Goal: Information Seeking & Learning: Learn about a topic

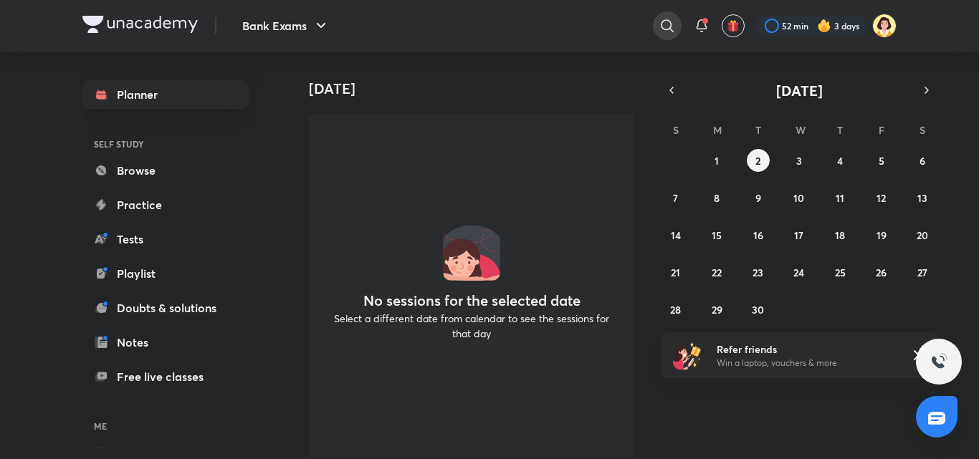
click at [664, 31] on icon at bounding box center [666, 25] width 17 height 17
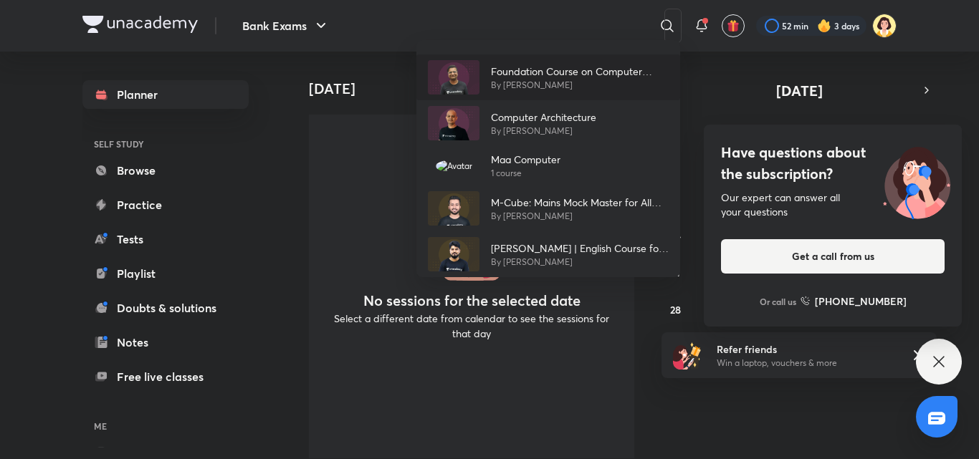
click at [537, 90] on p "By Sahil Charaya" at bounding box center [580, 85] width 178 height 13
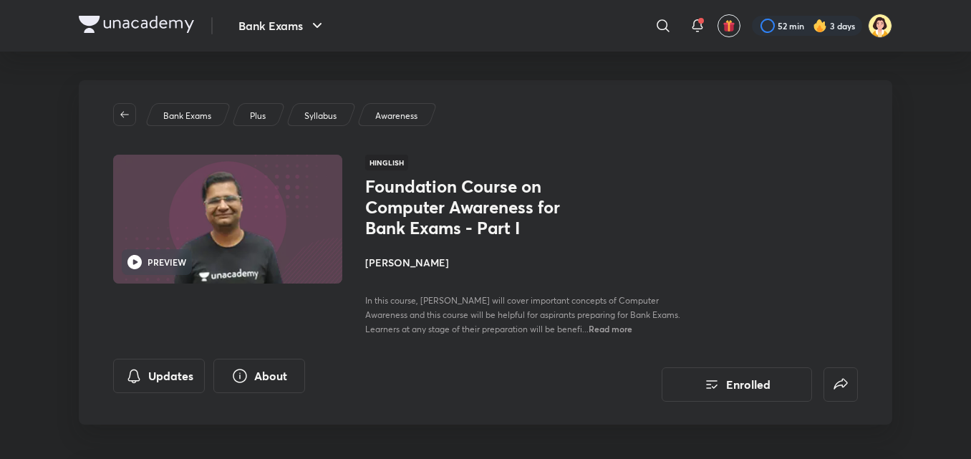
click at [400, 268] on h4 "[PERSON_NAME]" at bounding box center [525, 262] width 321 height 15
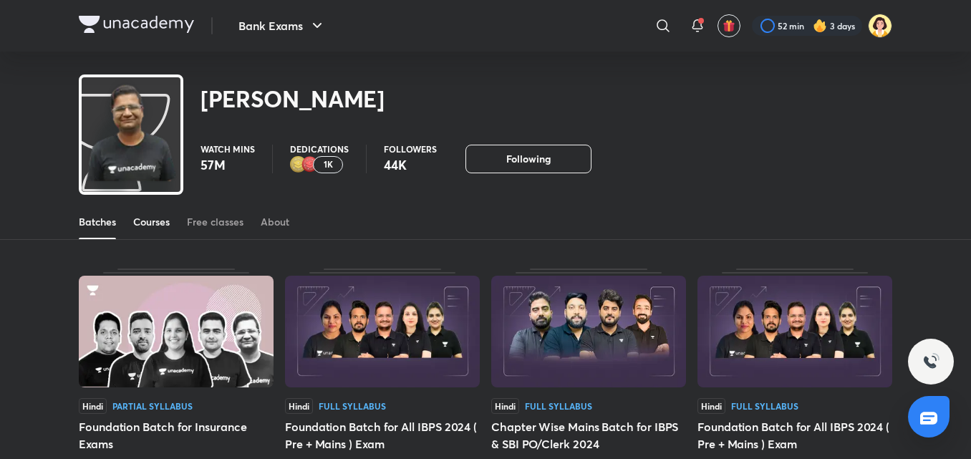
click at [150, 229] on link "Courses" at bounding box center [151, 222] width 37 height 34
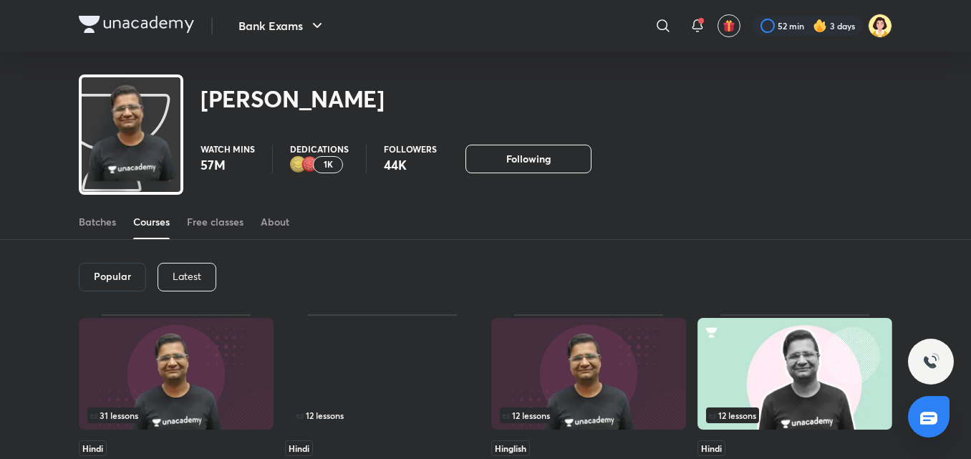
click at [183, 289] on div "Latest" at bounding box center [187, 277] width 59 height 29
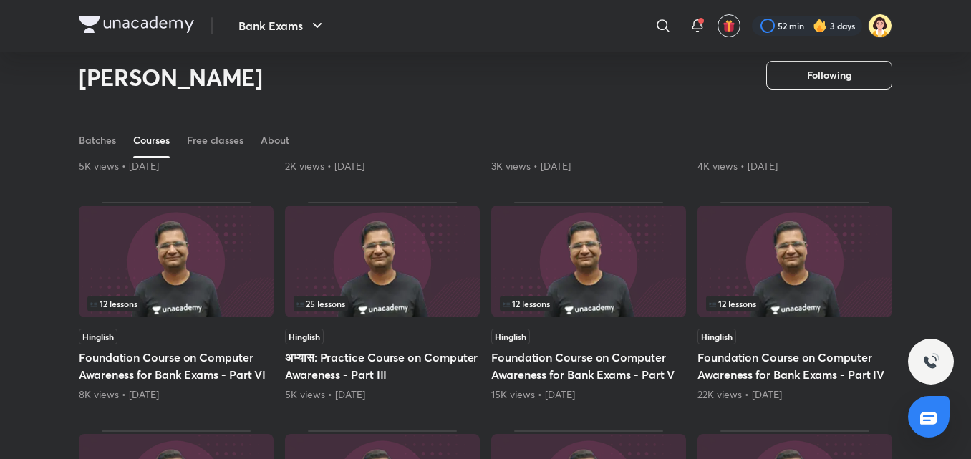
scroll to position [304, 0]
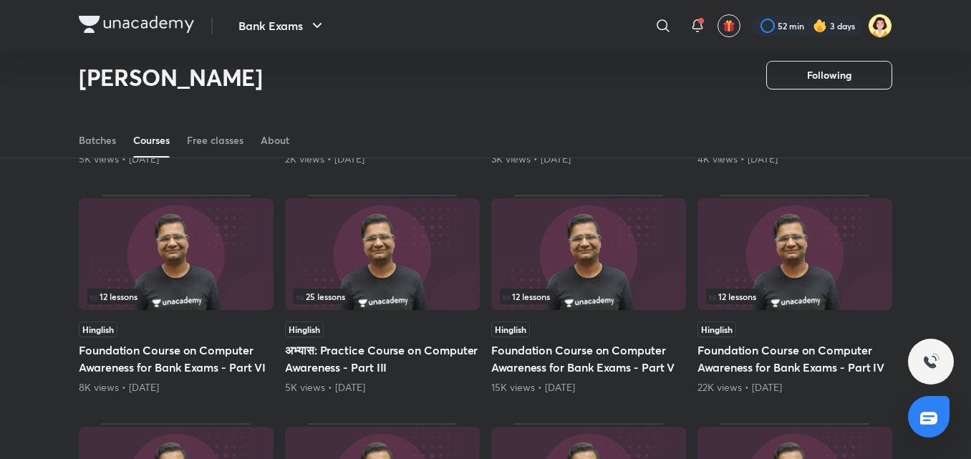
click at [186, 244] on img at bounding box center [176, 254] width 195 height 112
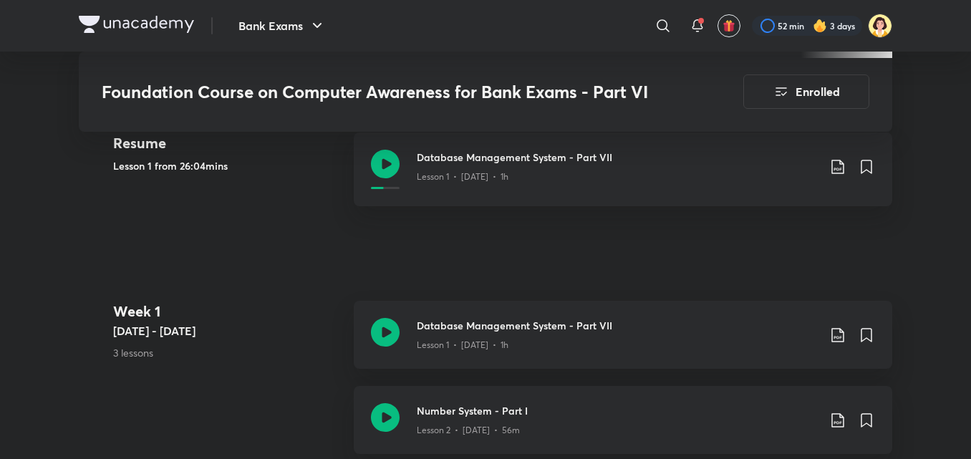
scroll to position [706, 0]
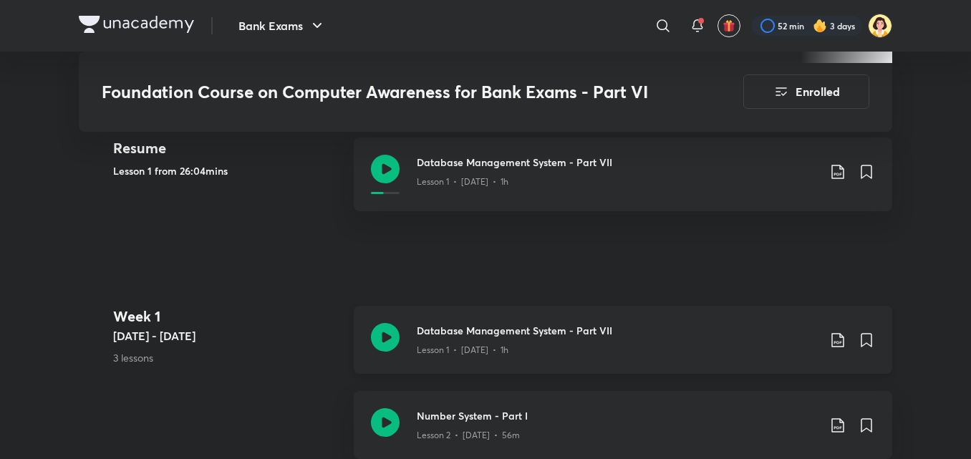
click at [608, 325] on h3 "Database Management System - Part VII" at bounding box center [617, 330] width 401 height 15
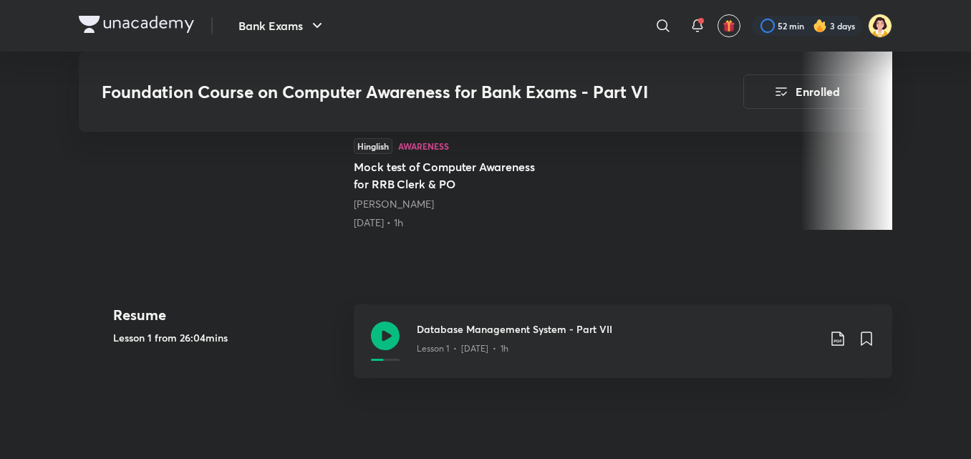
scroll to position [524, 0]
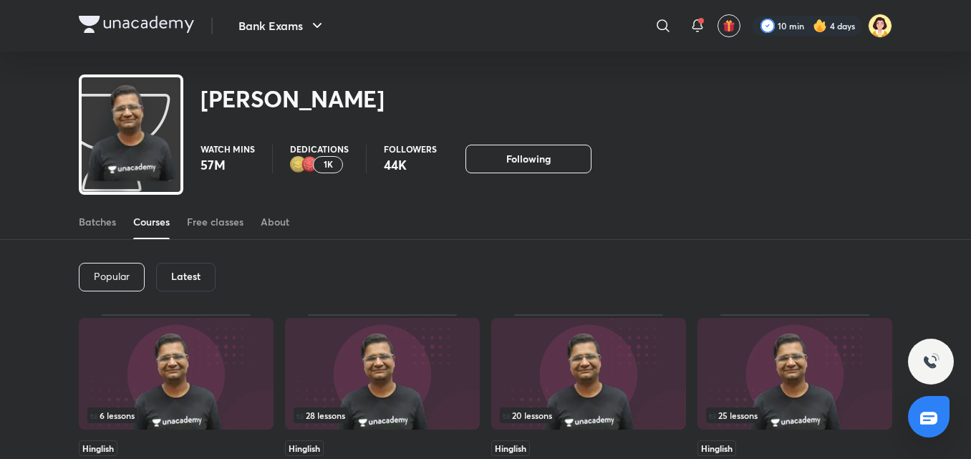
click at [194, 267] on div "Latest" at bounding box center [185, 277] width 59 height 29
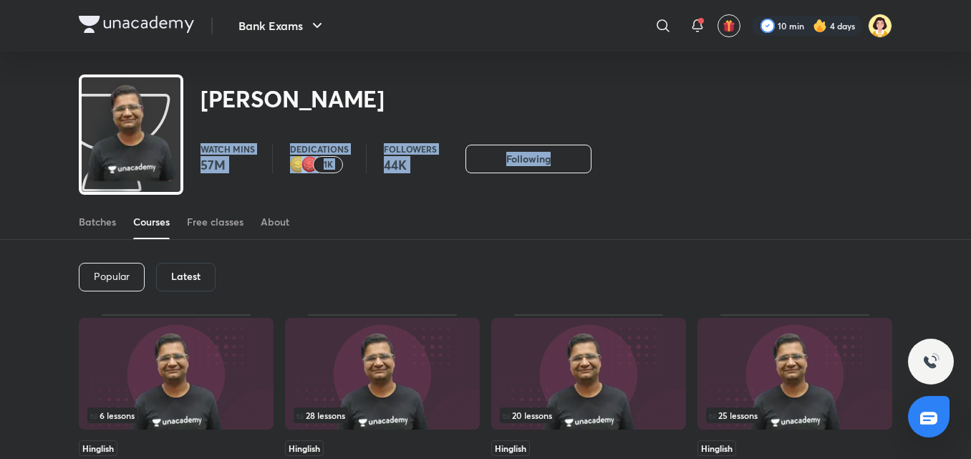
drag, startPoint x: 965, startPoint y: 133, endPoint x: 978, endPoint y: 129, distance: 13.6
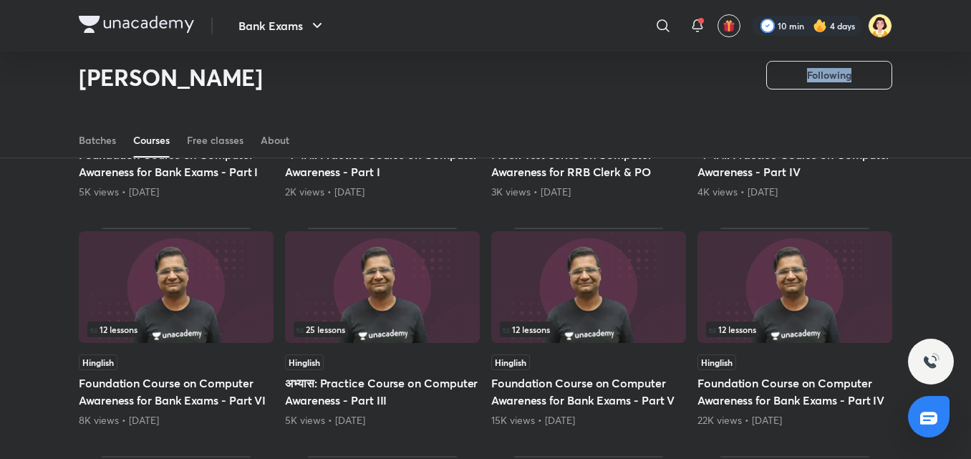
scroll to position [274, 0]
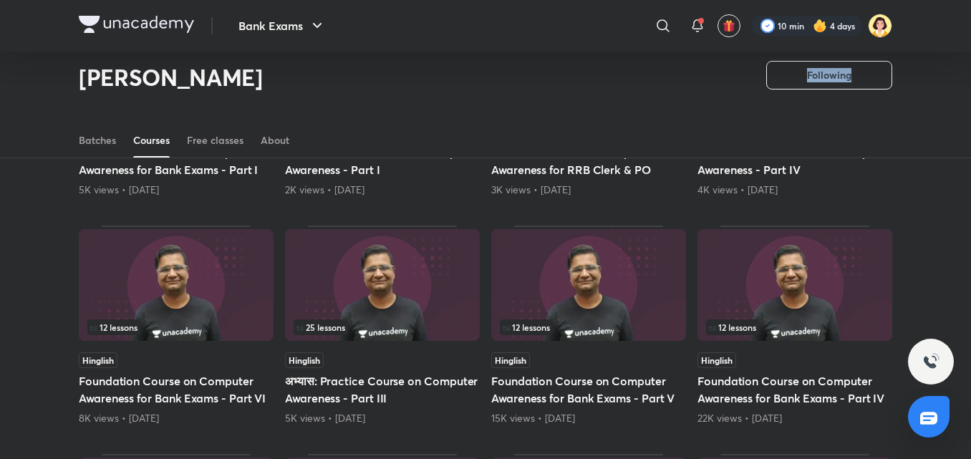
click at [623, 291] on img at bounding box center [588, 285] width 195 height 112
click at [605, 291] on img at bounding box center [588, 285] width 195 height 112
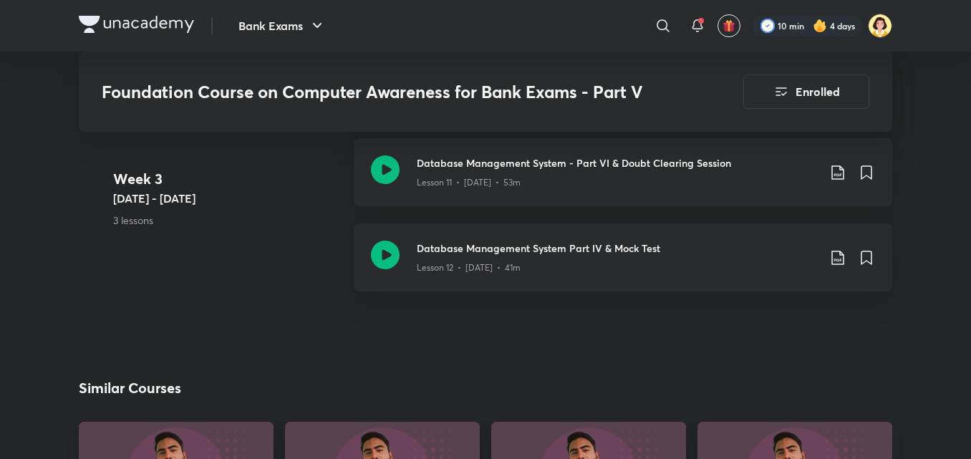
scroll to position [1884, 0]
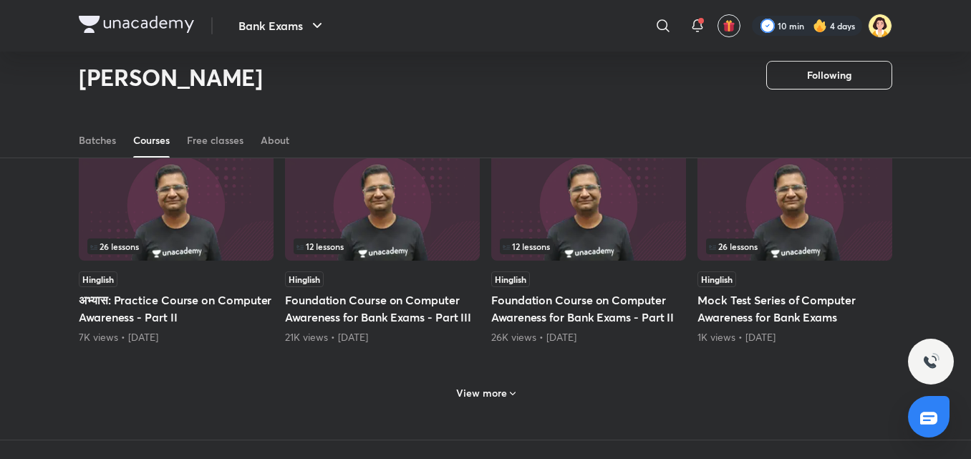
scroll to position [587, 0]
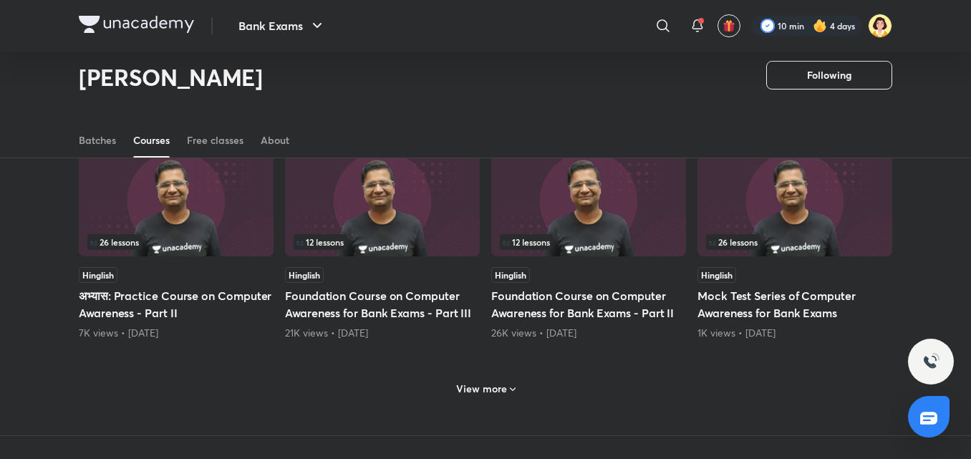
click at [478, 375] on div "View more" at bounding box center [486, 387] width 814 height 37
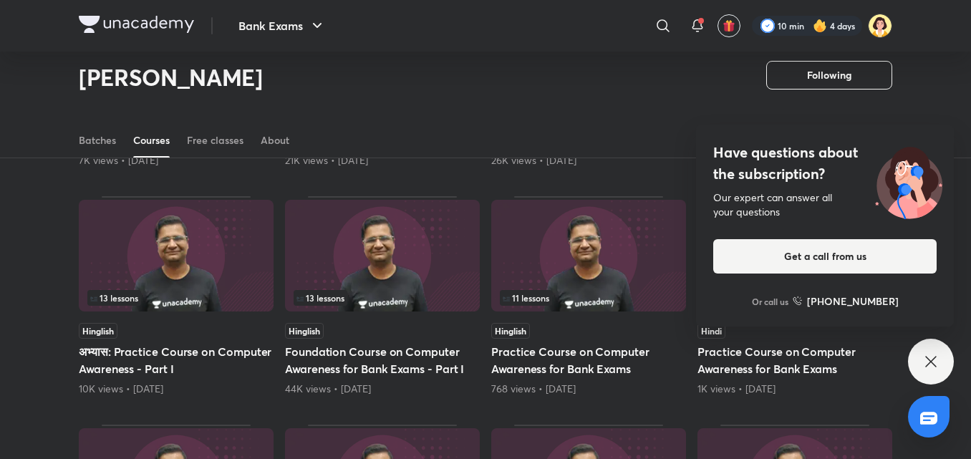
scroll to position [767, 0]
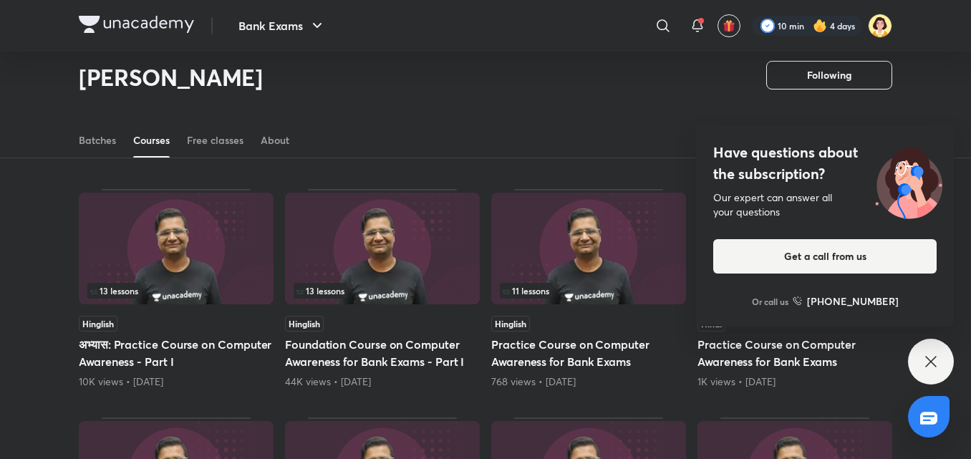
click at [395, 248] on img at bounding box center [382, 249] width 195 height 112
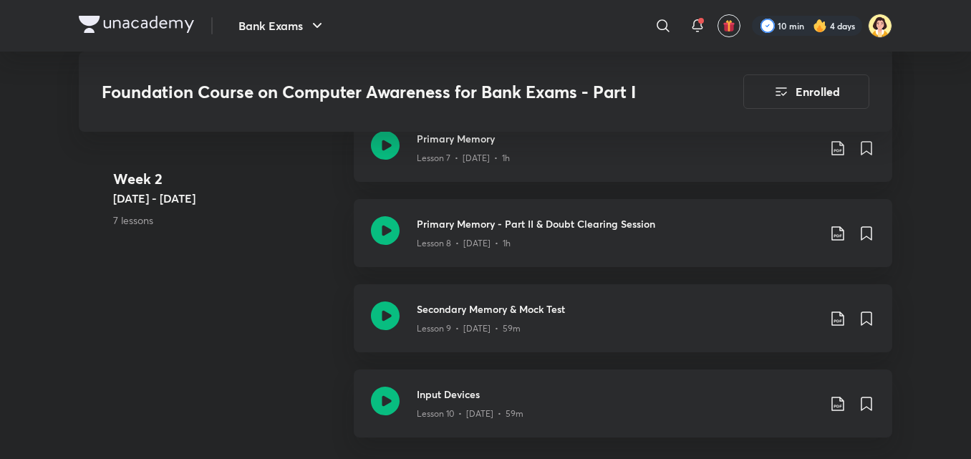
scroll to position [1502, 0]
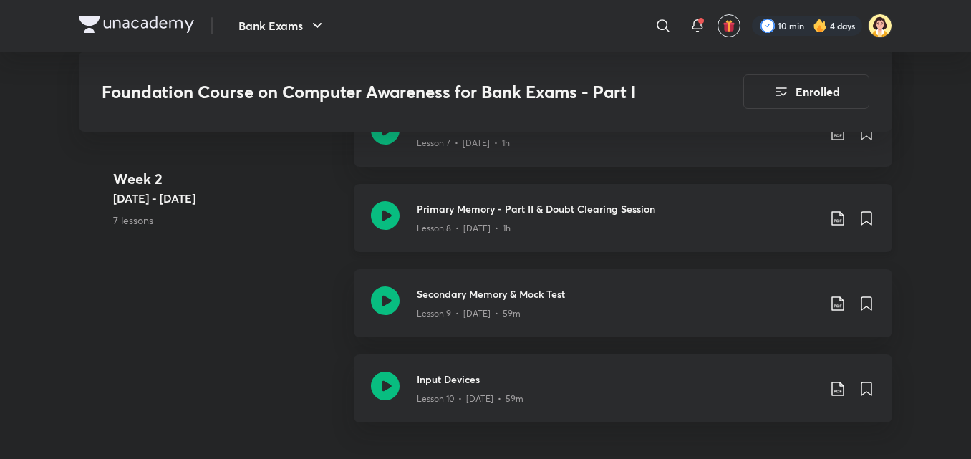
click at [615, 237] on div "Primary Memory - Part II & Doubt Clearing Session Lesson 8 • Feb 23 • 1h" at bounding box center [623, 218] width 539 height 68
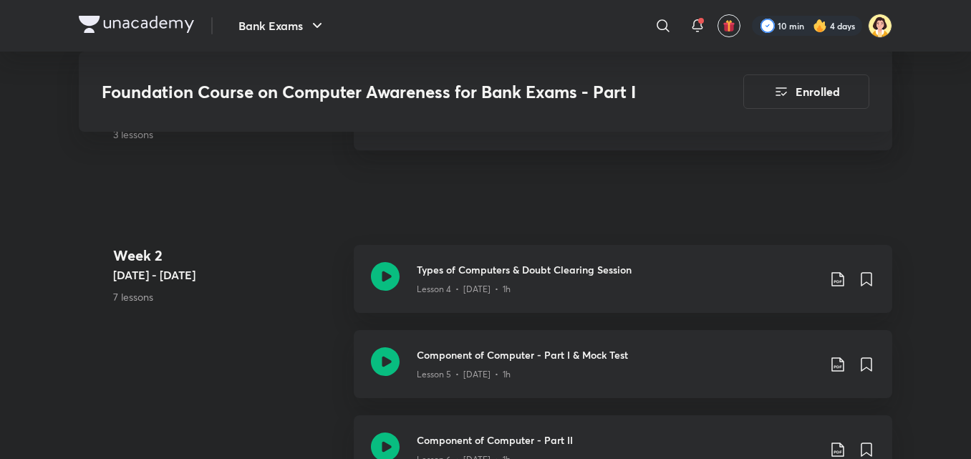
scroll to position [1502, 0]
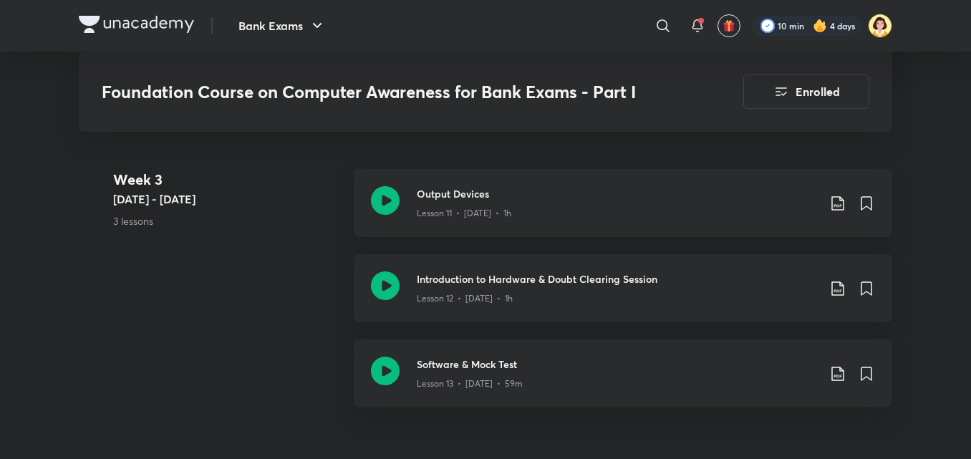
scroll to position [1860, 0]
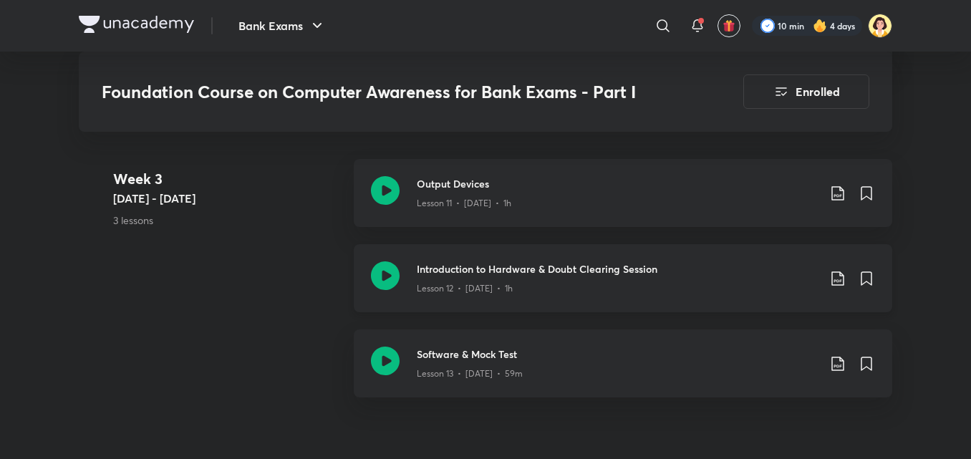
click at [701, 289] on div "Lesson 12 • [DATE] • 1h" at bounding box center [617, 286] width 401 height 19
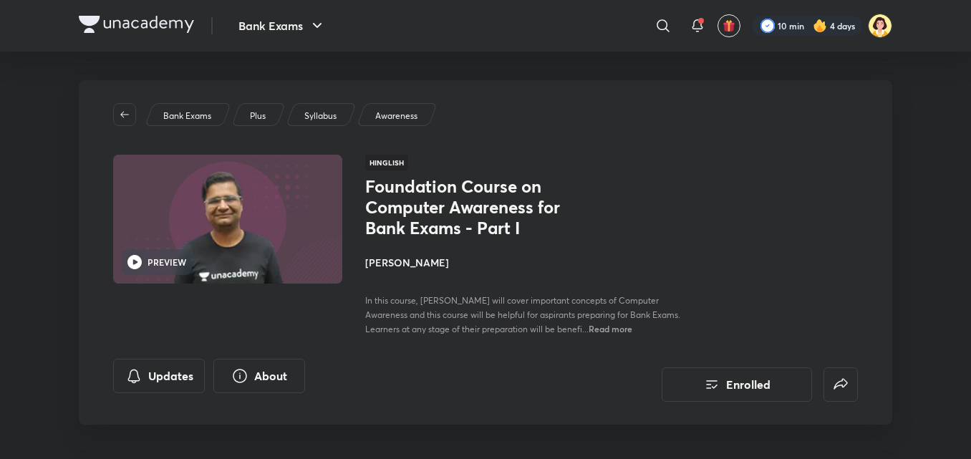
drag, startPoint x: 963, startPoint y: 160, endPoint x: 978, endPoint y: 160, distance: 15.0
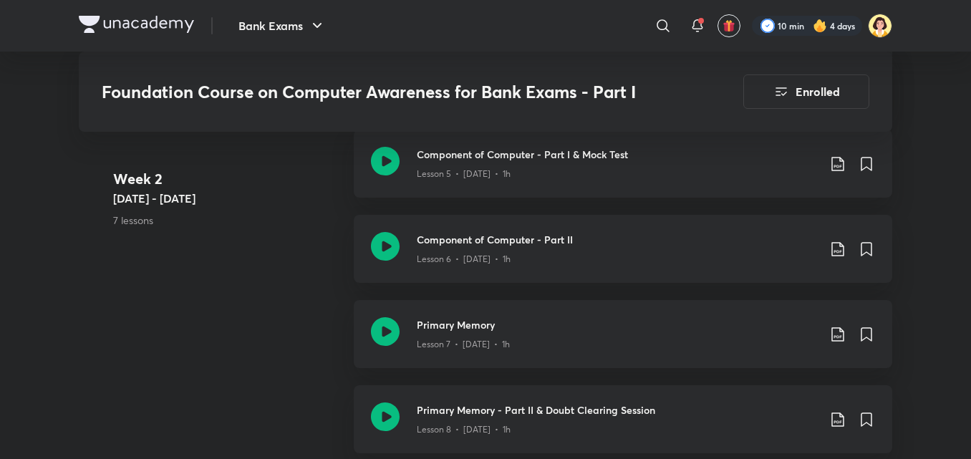
scroll to position [1305, 0]
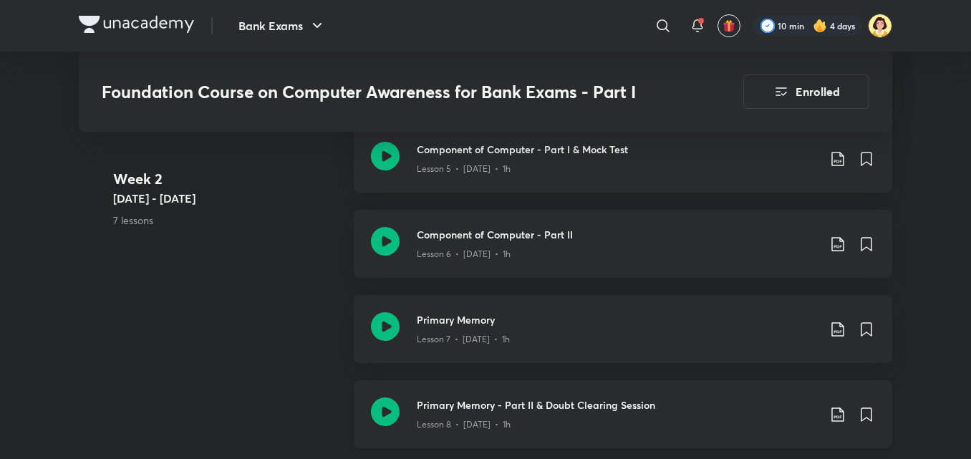
click at [503, 416] on div "Lesson 8 • [DATE] • 1h" at bounding box center [617, 422] width 401 height 19
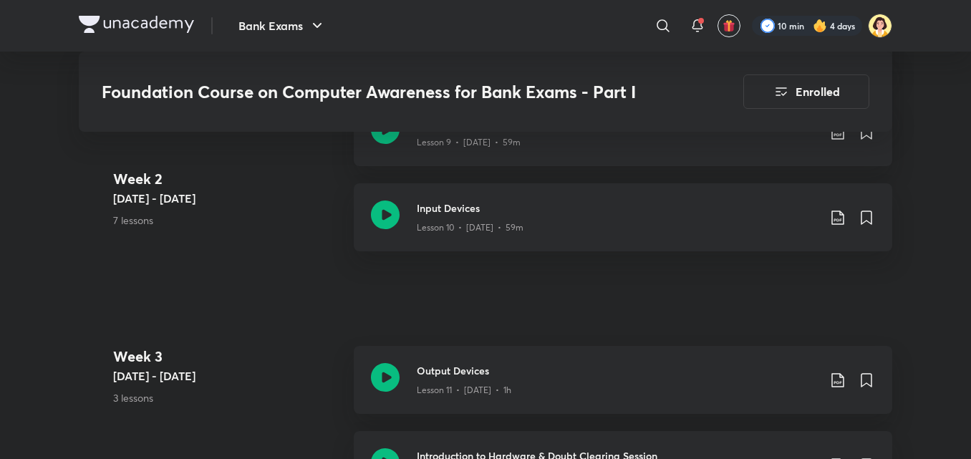
scroll to position [1742, 0]
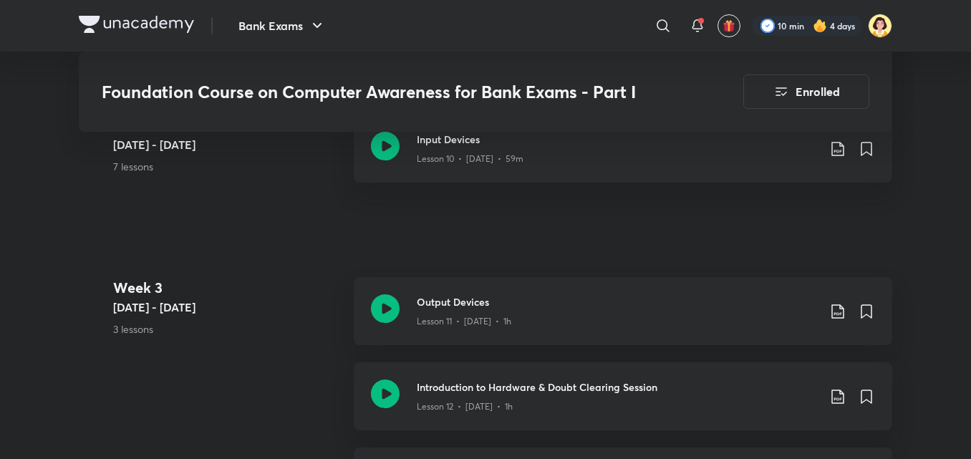
drag, startPoint x: 970, startPoint y: 272, endPoint x: 978, endPoint y: 260, distance: 14.5
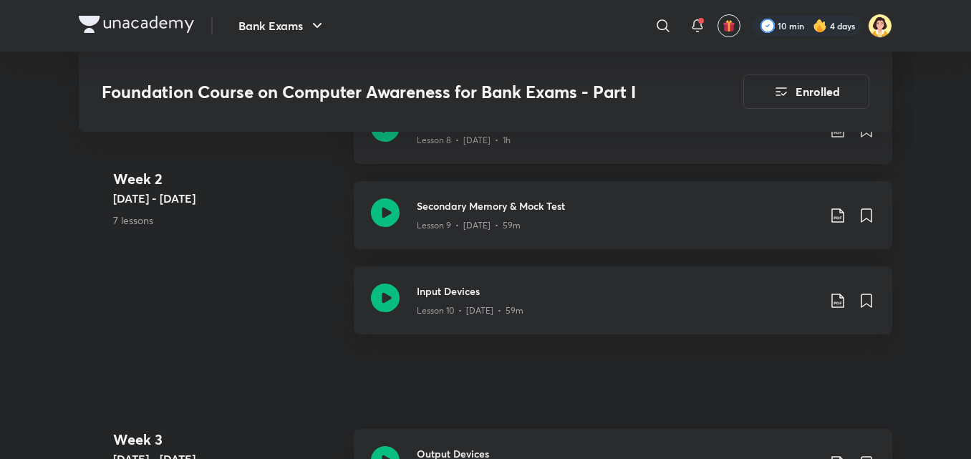
scroll to position [1560, 0]
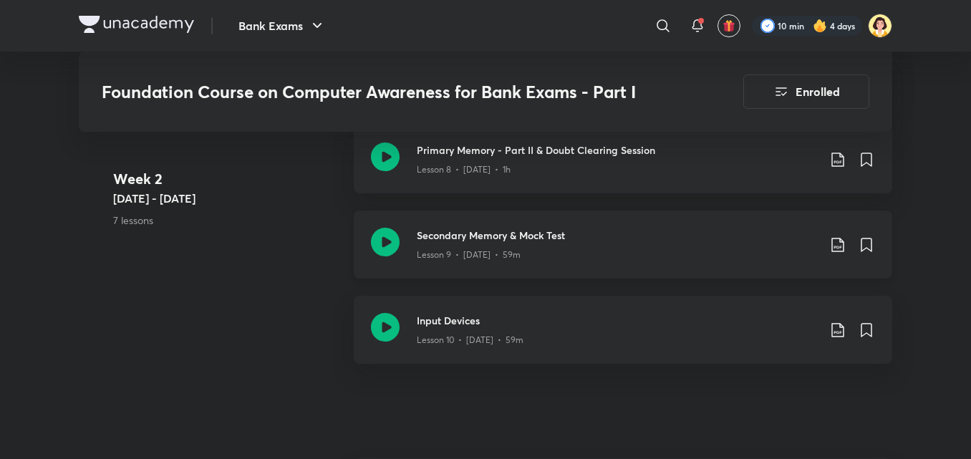
click at [593, 233] on h3 "Secondary Memory & Mock Test" at bounding box center [617, 235] width 401 height 15
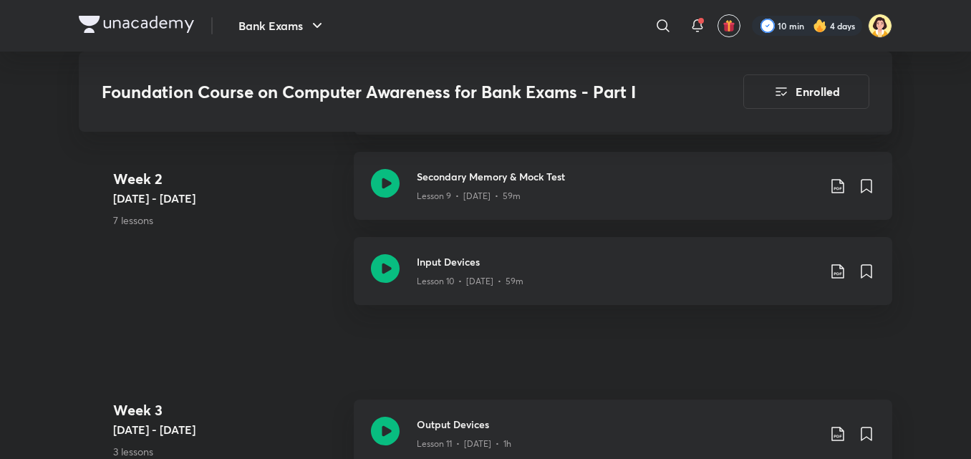
scroll to position [1609, 0]
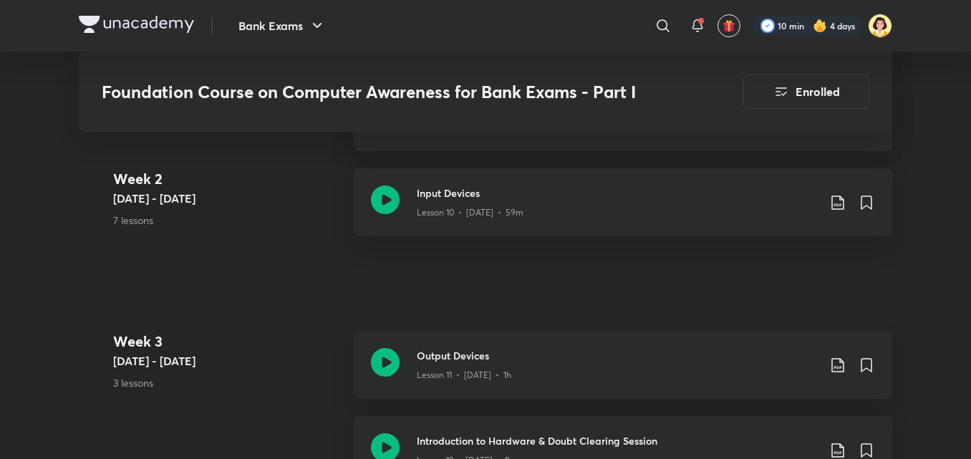
scroll to position [1737, 0]
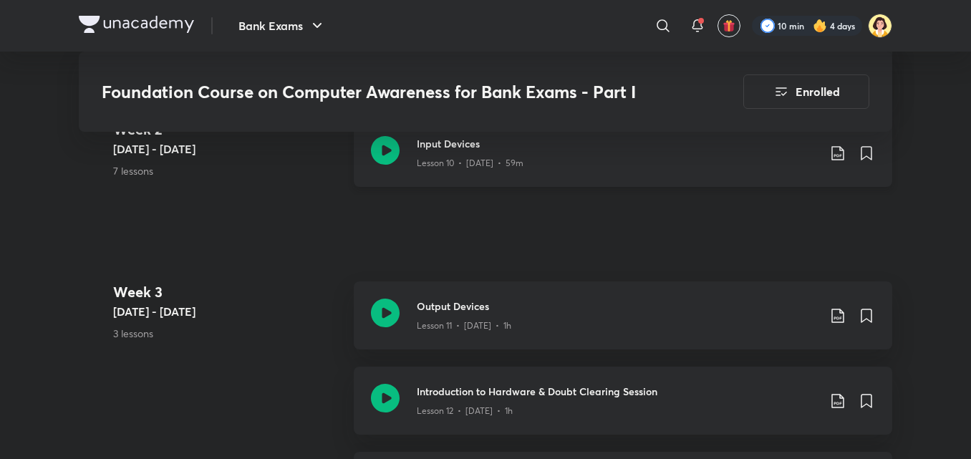
click at [493, 181] on div "Input Devices Lesson 10 • Feb 25 • 59m" at bounding box center [623, 153] width 539 height 68
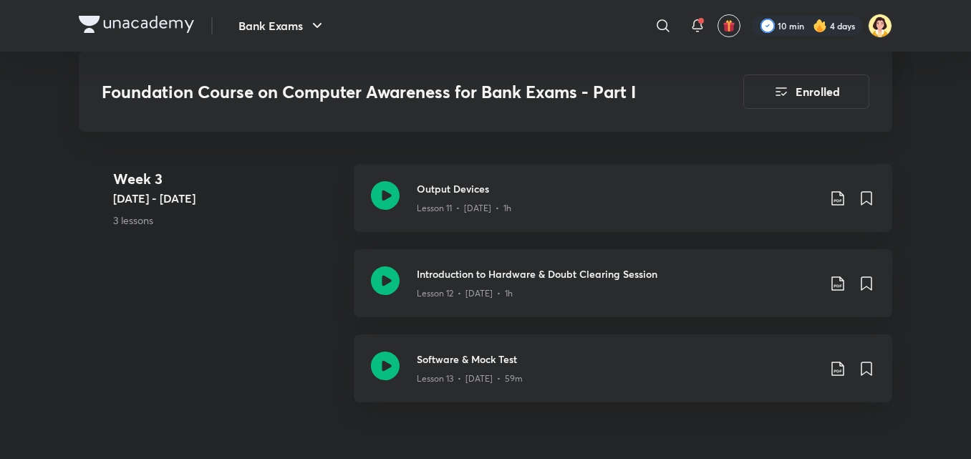
scroll to position [1874, 0]
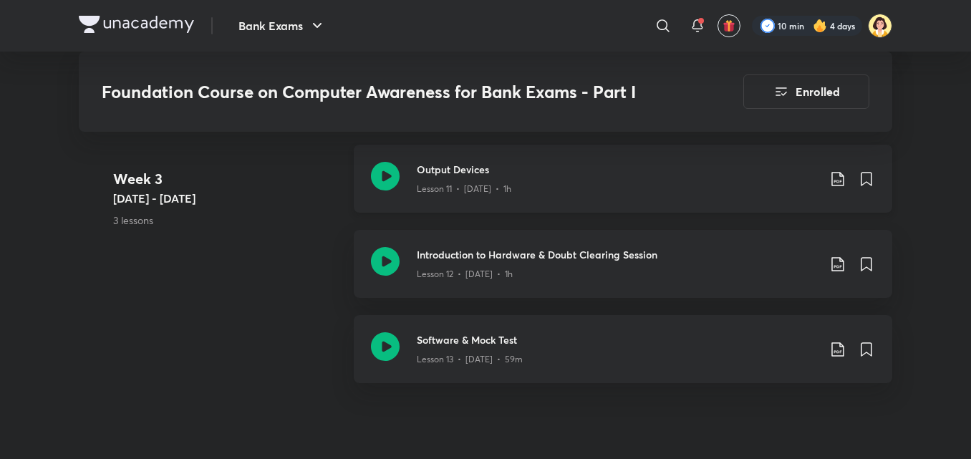
click at [498, 165] on h3 "Output Devices" at bounding box center [617, 169] width 401 height 15
